Goal: Check status: Check status

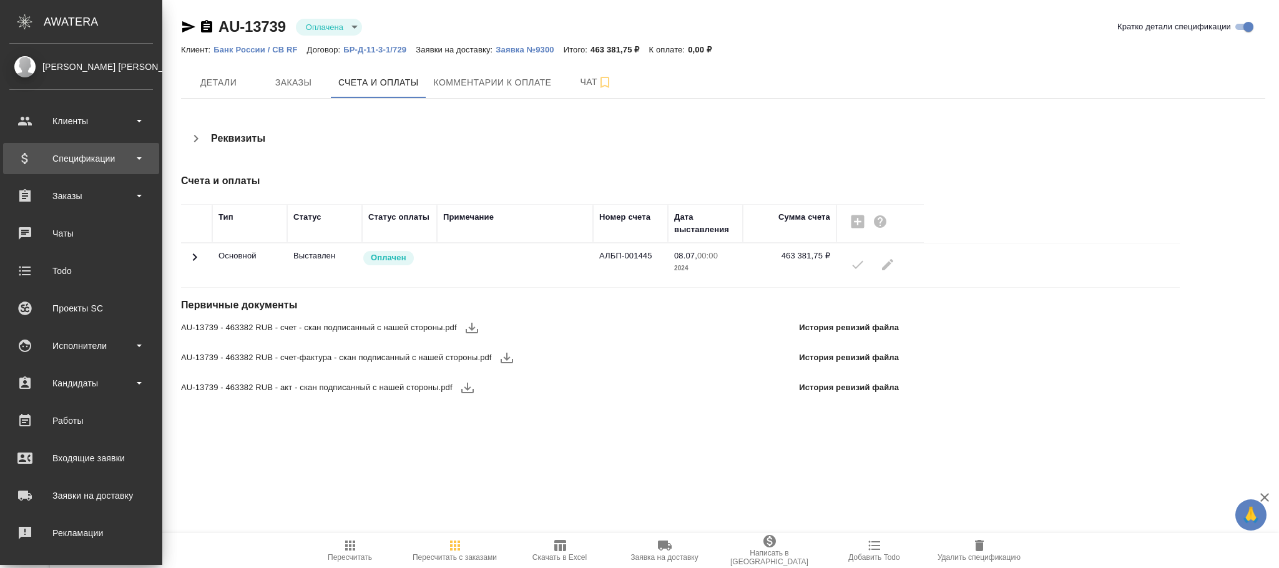
click at [88, 154] on div "Спецификации" at bounding box center [81, 158] width 144 height 19
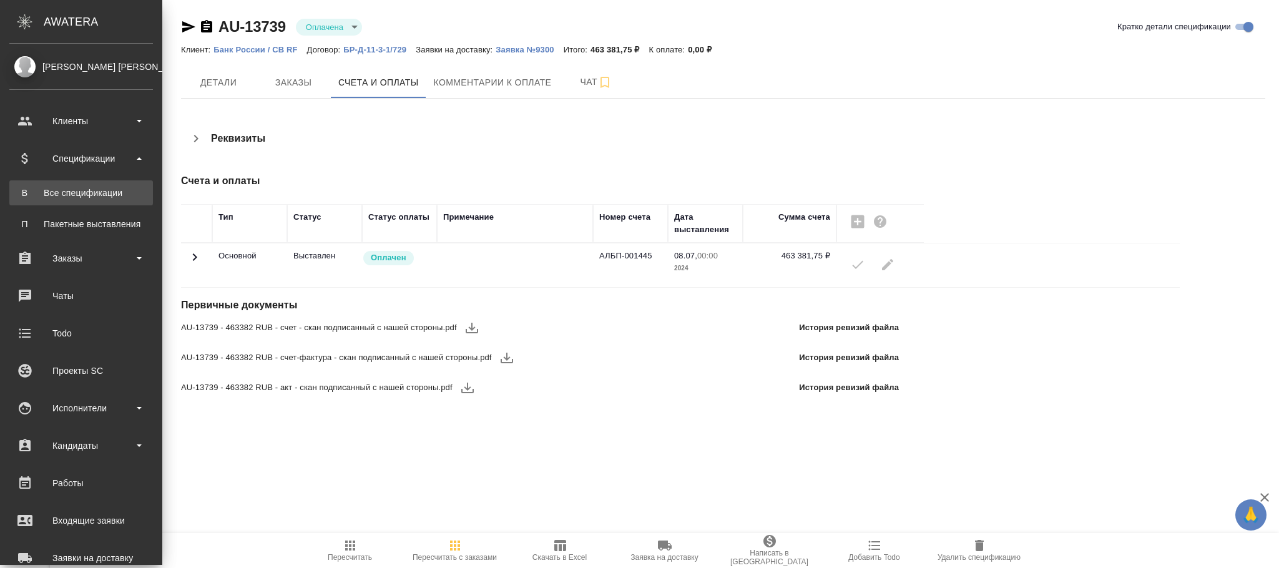
click at [83, 192] on div "Все спецификации" at bounding box center [81, 193] width 131 height 12
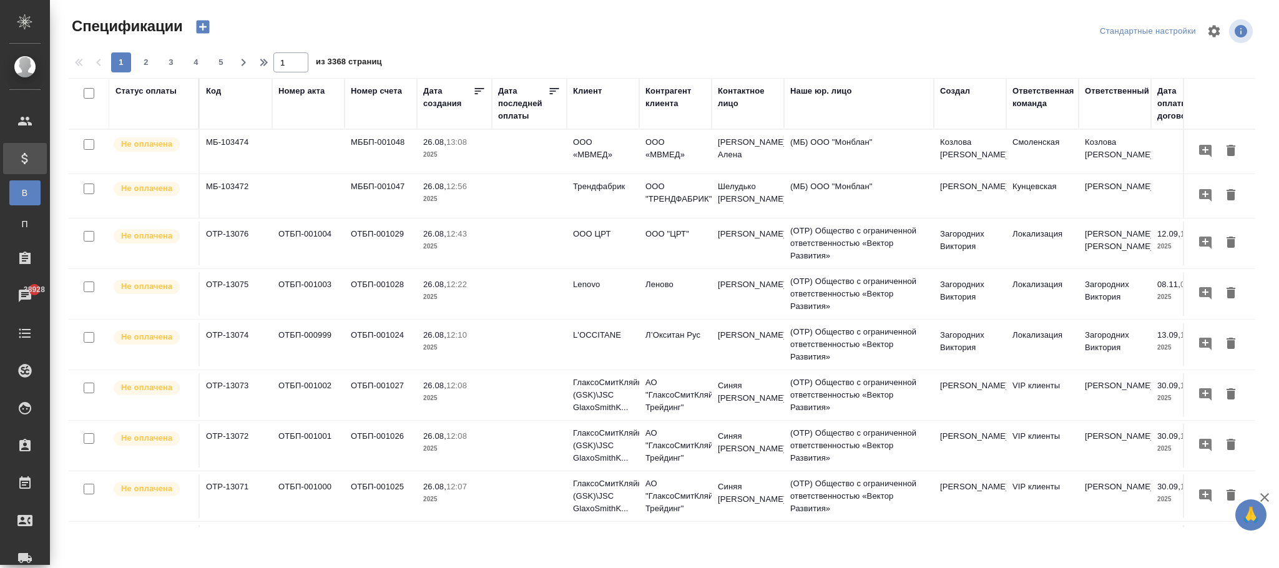
drag, startPoint x: 212, startPoint y: 94, endPoint x: 221, endPoint y: 122, distance: 29.6
click at [210, 94] on div "Код" at bounding box center [213, 91] width 15 height 12
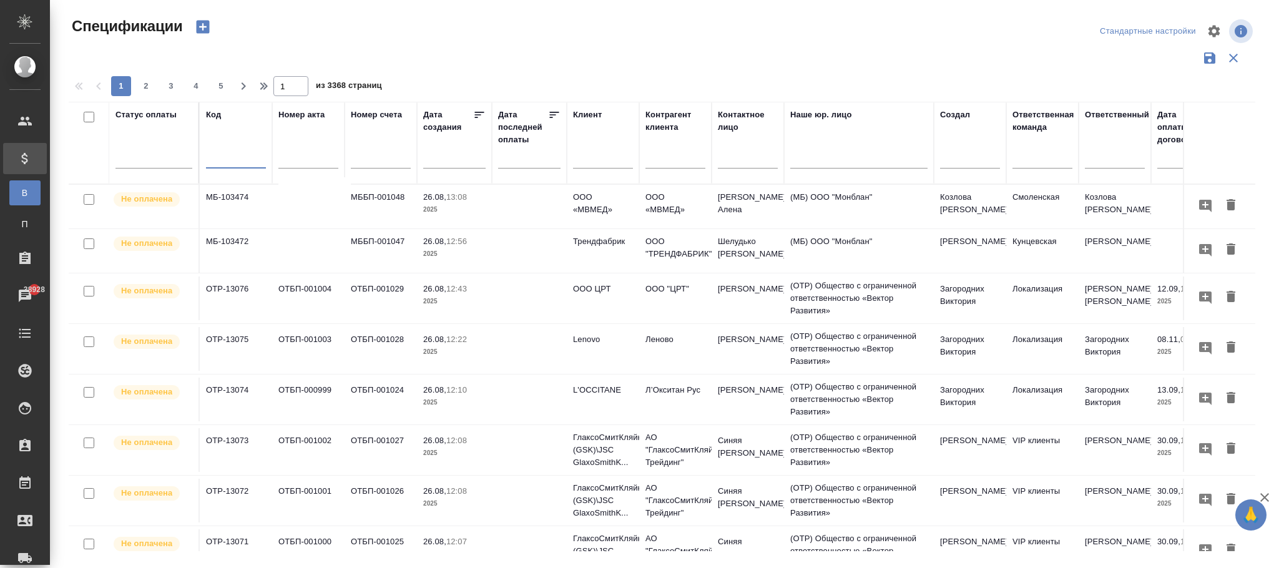
drag, startPoint x: 235, startPoint y: 155, endPoint x: 244, endPoint y: 150, distance: 10.6
click at [235, 156] on input "text" at bounding box center [236, 160] width 60 height 16
paste input "УК-2825"
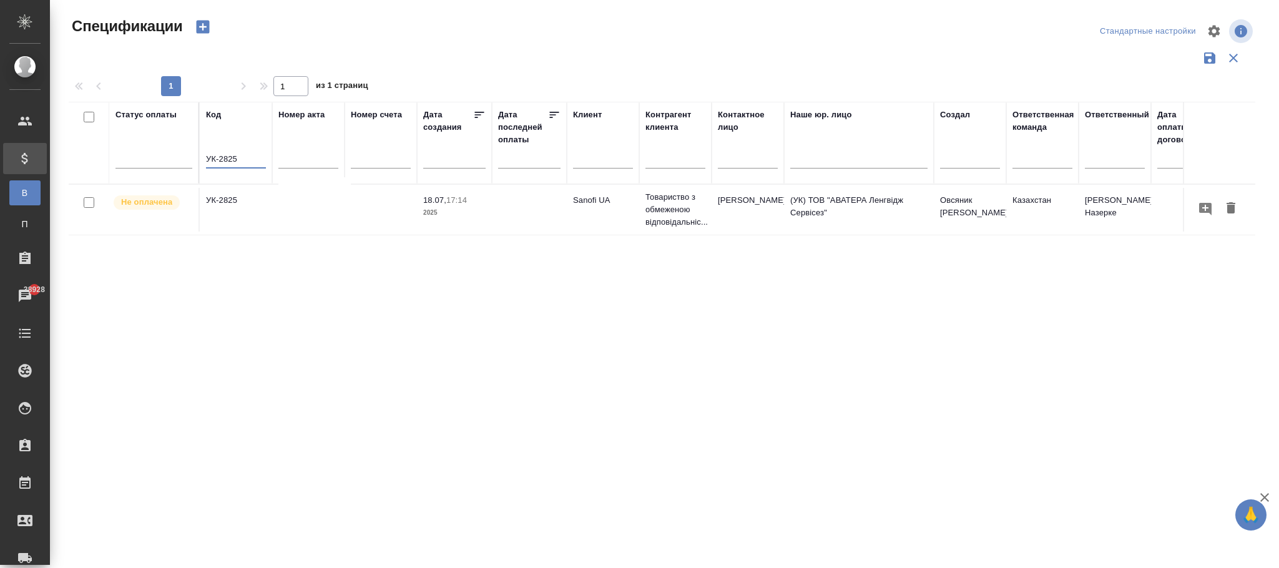
type input "УК-2825"
click at [361, 205] on td at bounding box center [380, 210] width 72 height 44
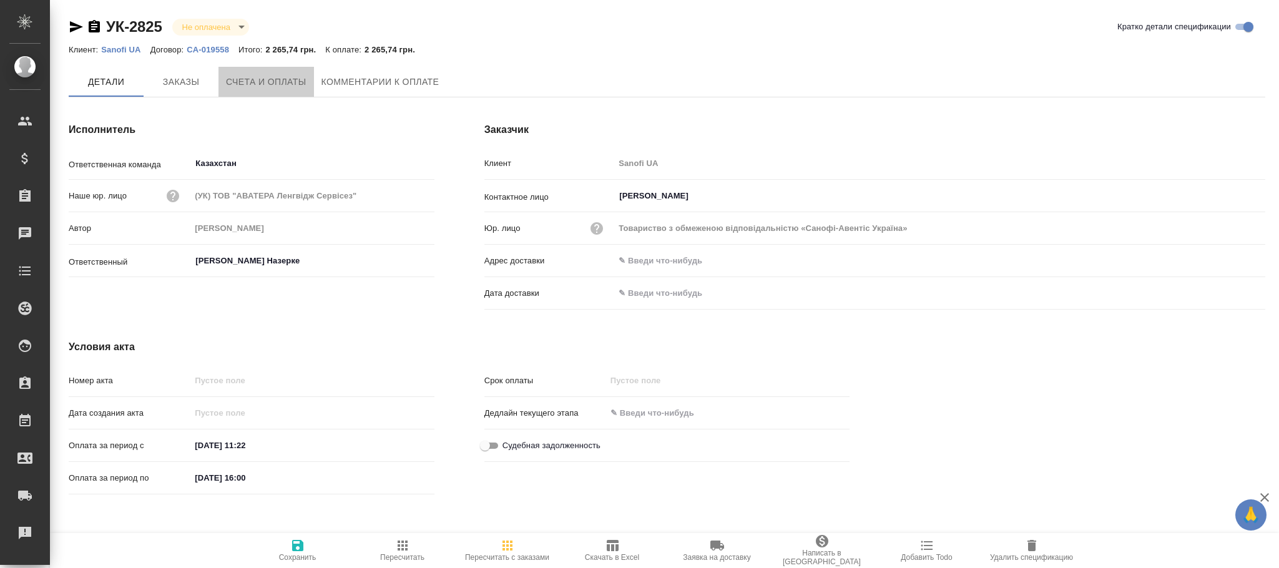
click at [260, 85] on span "Счета и оплаты" at bounding box center [266, 82] width 81 height 16
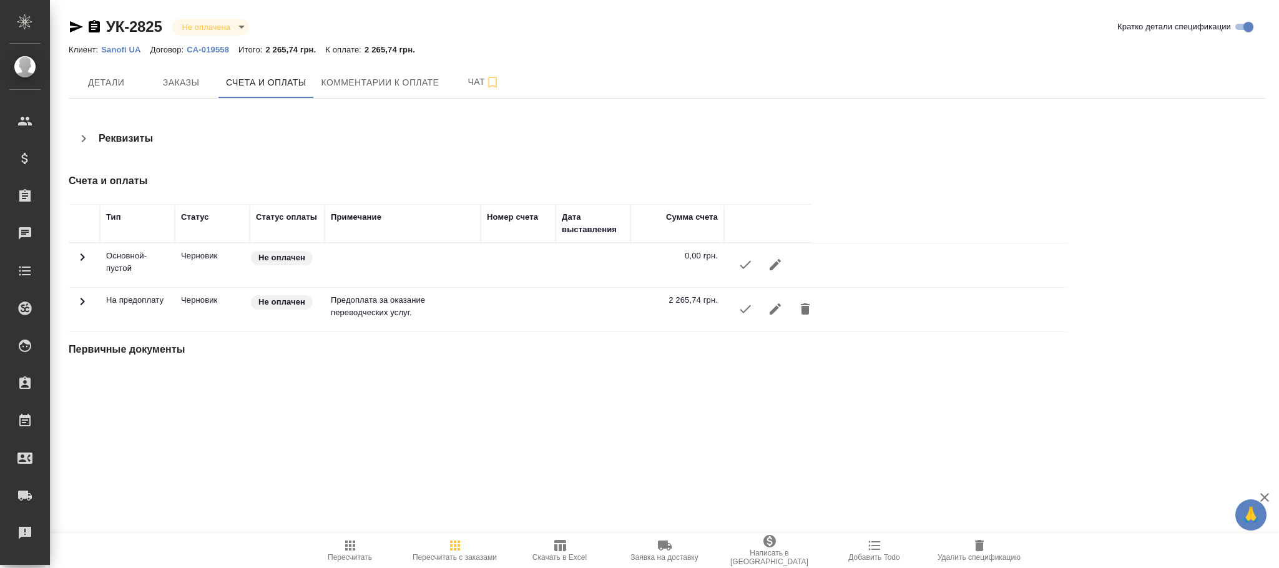
click at [779, 307] on icon "button" at bounding box center [774, 308] width 11 height 11
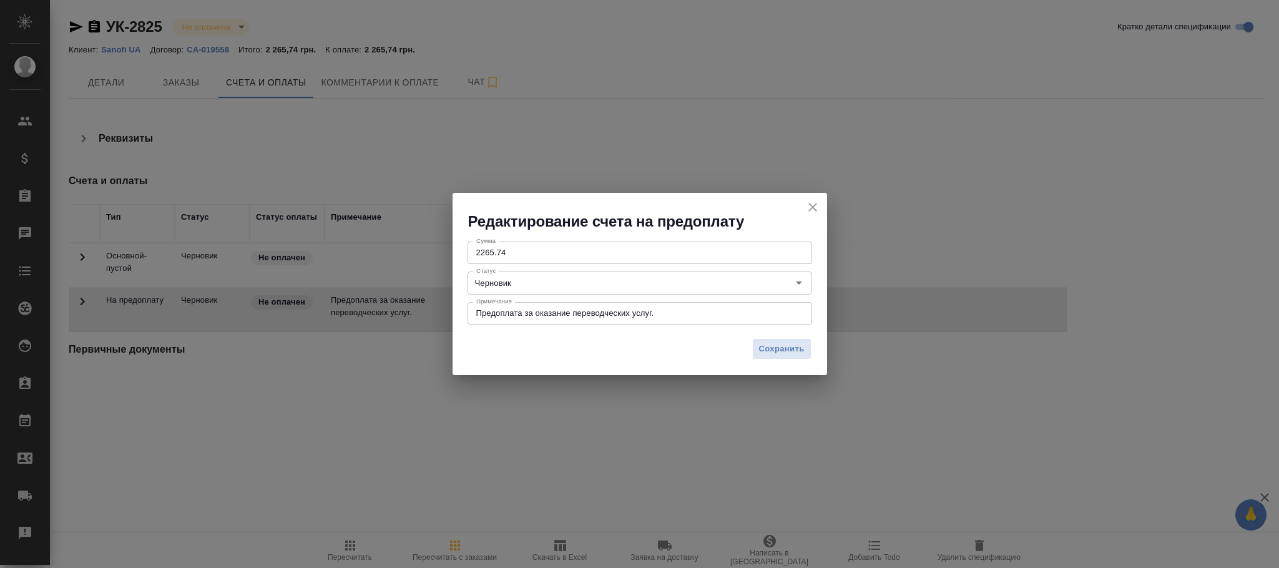
click at [813, 198] on button "close" at bounding box center [812, 207] width 19 height 19
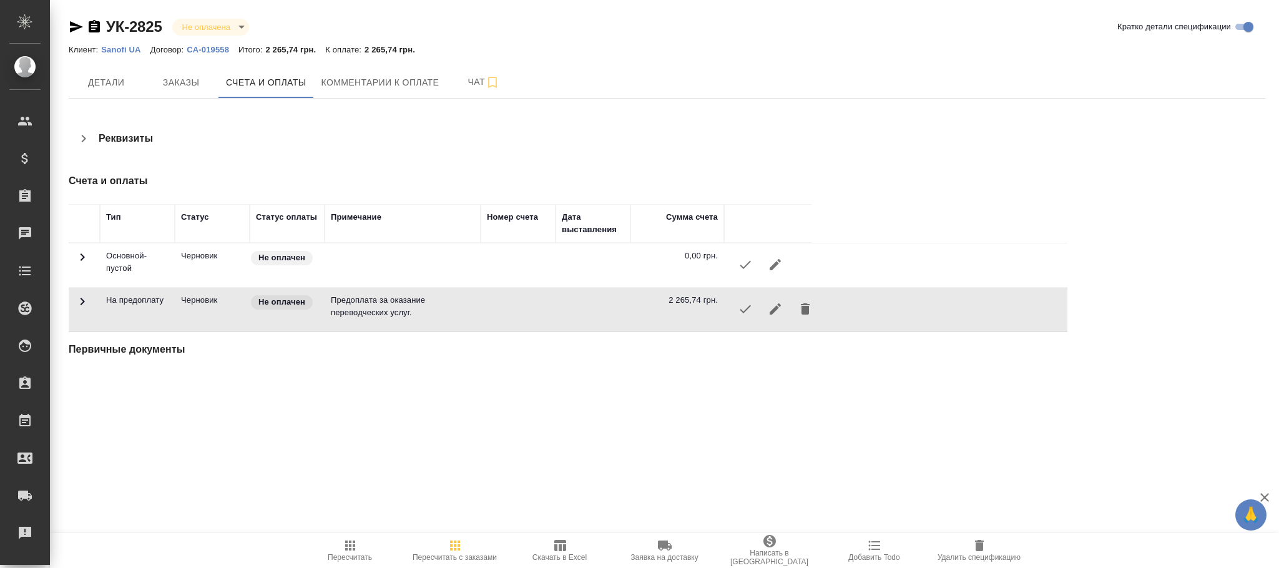
drag, startPoint x: 985, startPoint y: 539, endPoint x: 953, endPoint y: 481, distance: 66.5
click at [985, 540] on icon "button" at bounding box center [979, 545] width 15 height 15
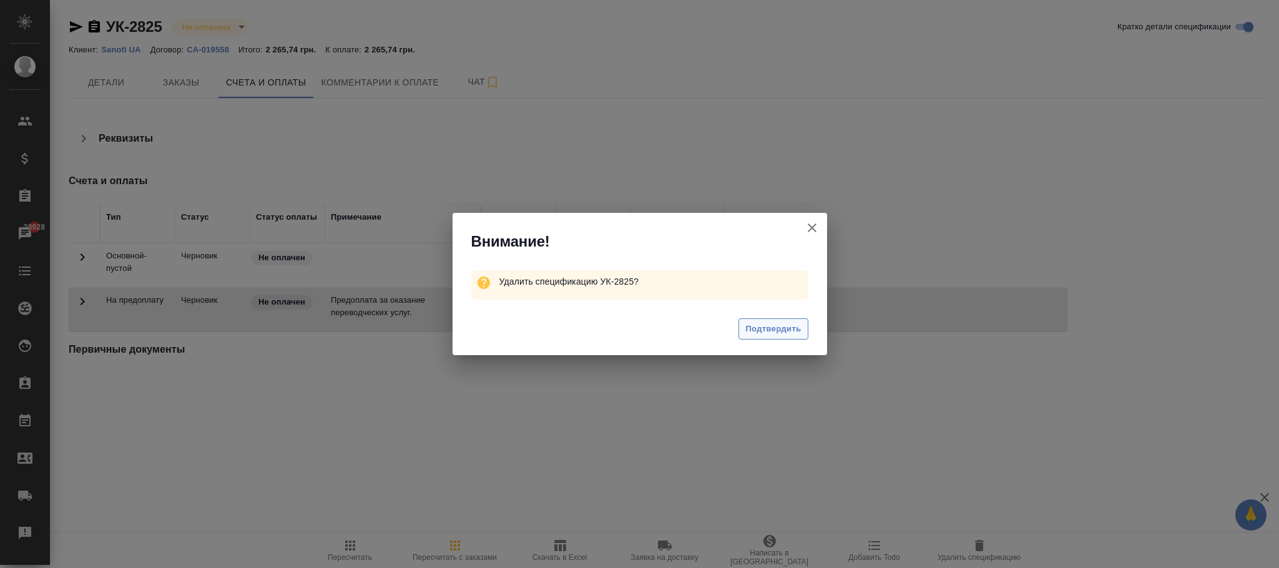
click at [774, 330] on span "Подтвердить" at bounding box center [773, 329] width 56 height 14
